Goal: Use online tool/utility: Use online tool/utility

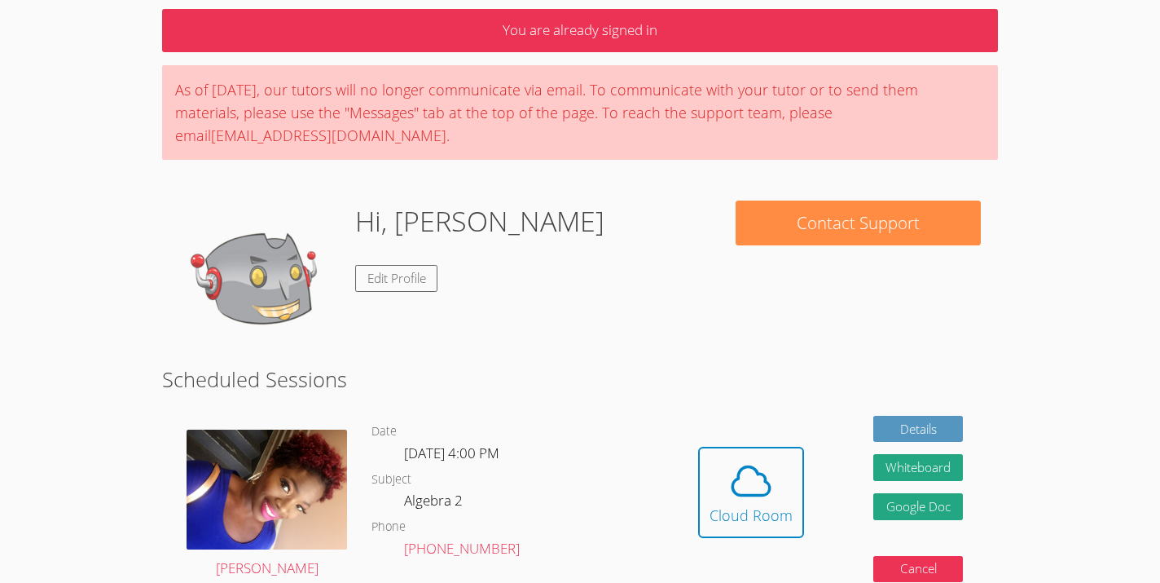
scroll to position [65, 0]
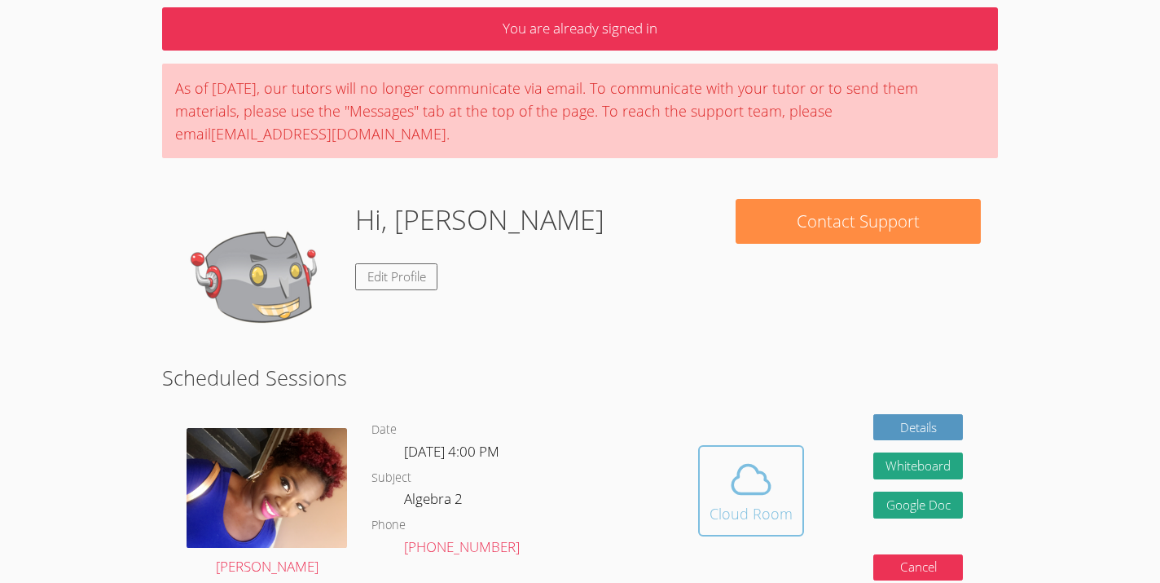
click at [736, 504] on div "Cloud Room" at bounding box center [751, 513] width 83 height 23
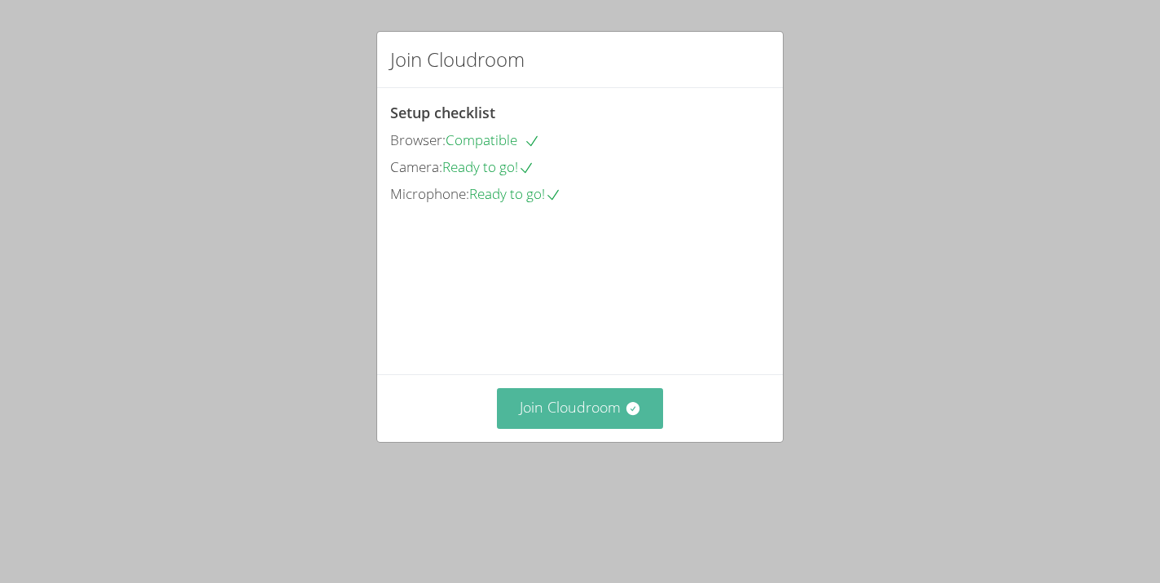
click at [636, 415] on icon at bounding box center [632, 408] width 13 height 13
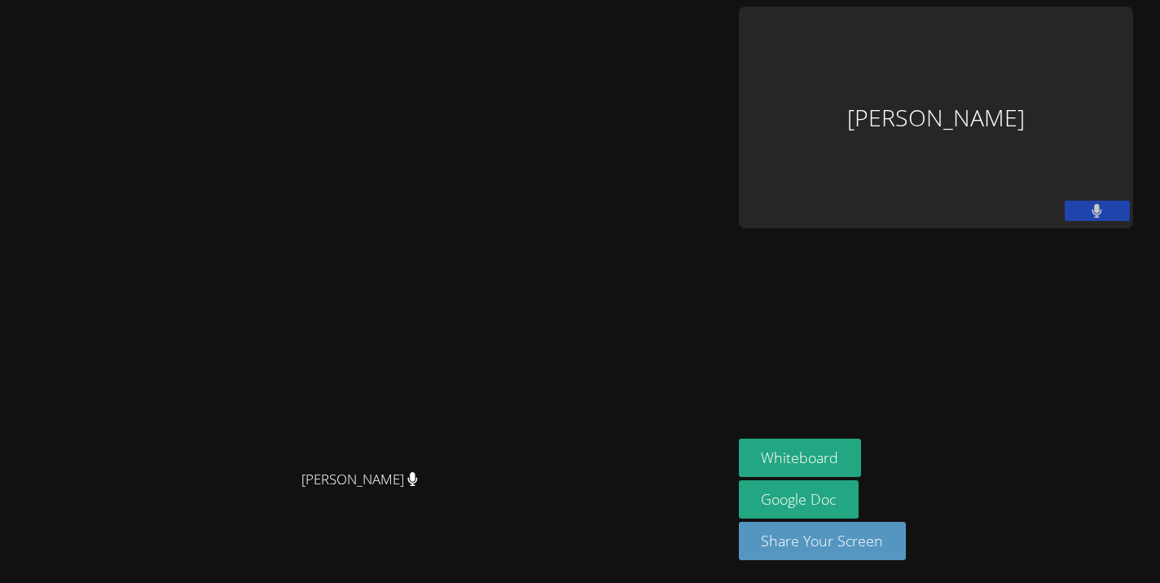
click at [1017, 76] on div "Ethan Parker" at bounding box center [936, 118] width 394 height 222
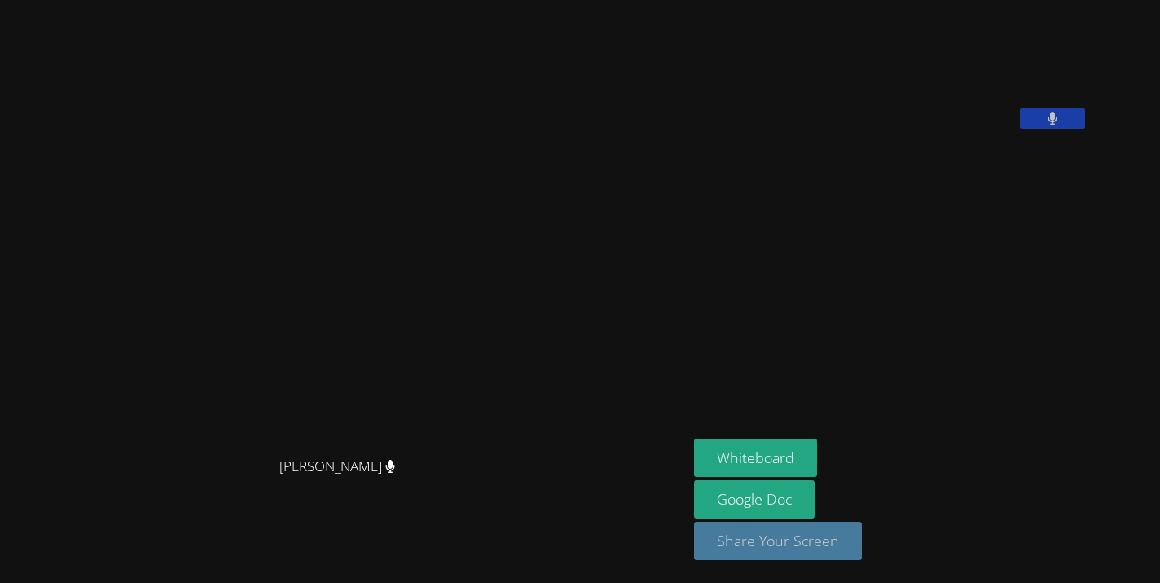
click at [862, 538] on button "Share Your Screen" at bounding box center [778, 541] width 168 height 38
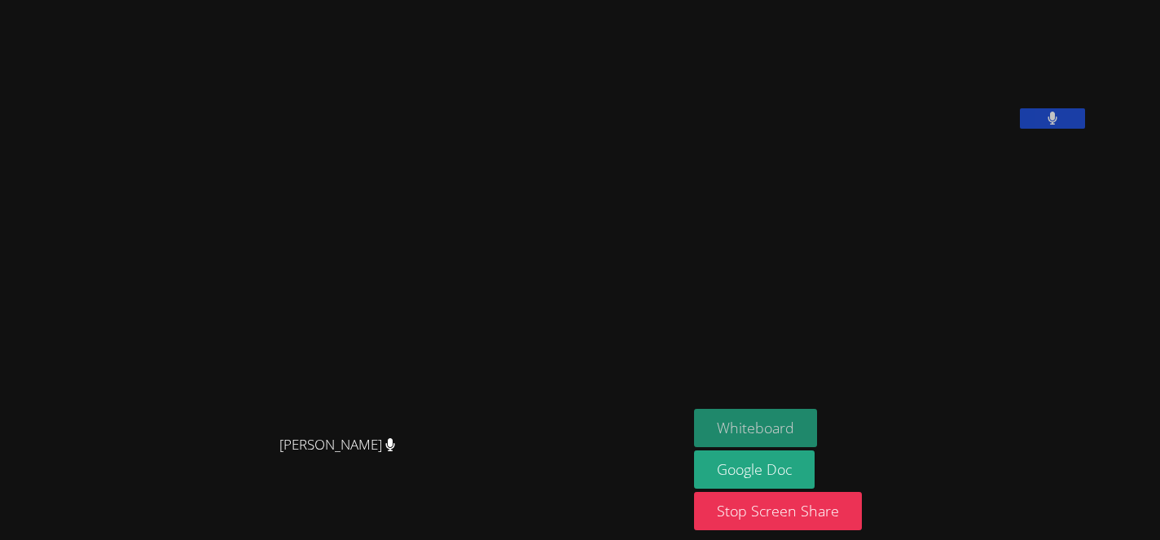
click at [817, 431] on button "Whiteboard" at bounding box center [755, 428] width 123 height 38
